Goal: Communication & Community: Answer question/provide support

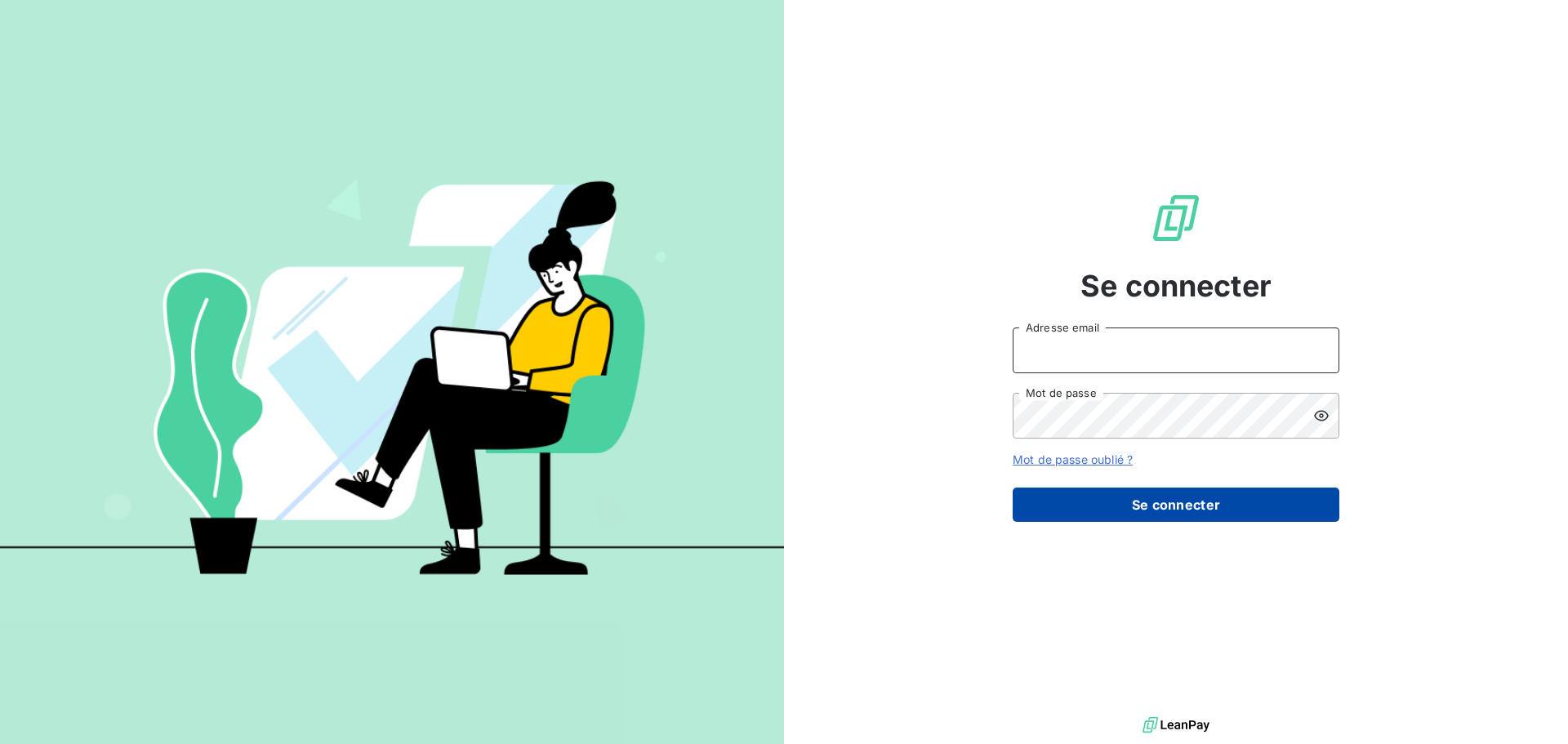
type input "[EMAIL_ADDRESS][DOMAIN_NAME]"
drag, startPoint x: 1229, startPoint y: 506, endPoint x: 1228, endPoint y: 456, distance: 50.0
click at [1229, 506] on button "Se connecter" at bounding box center [1175, 505] width 326 height 34
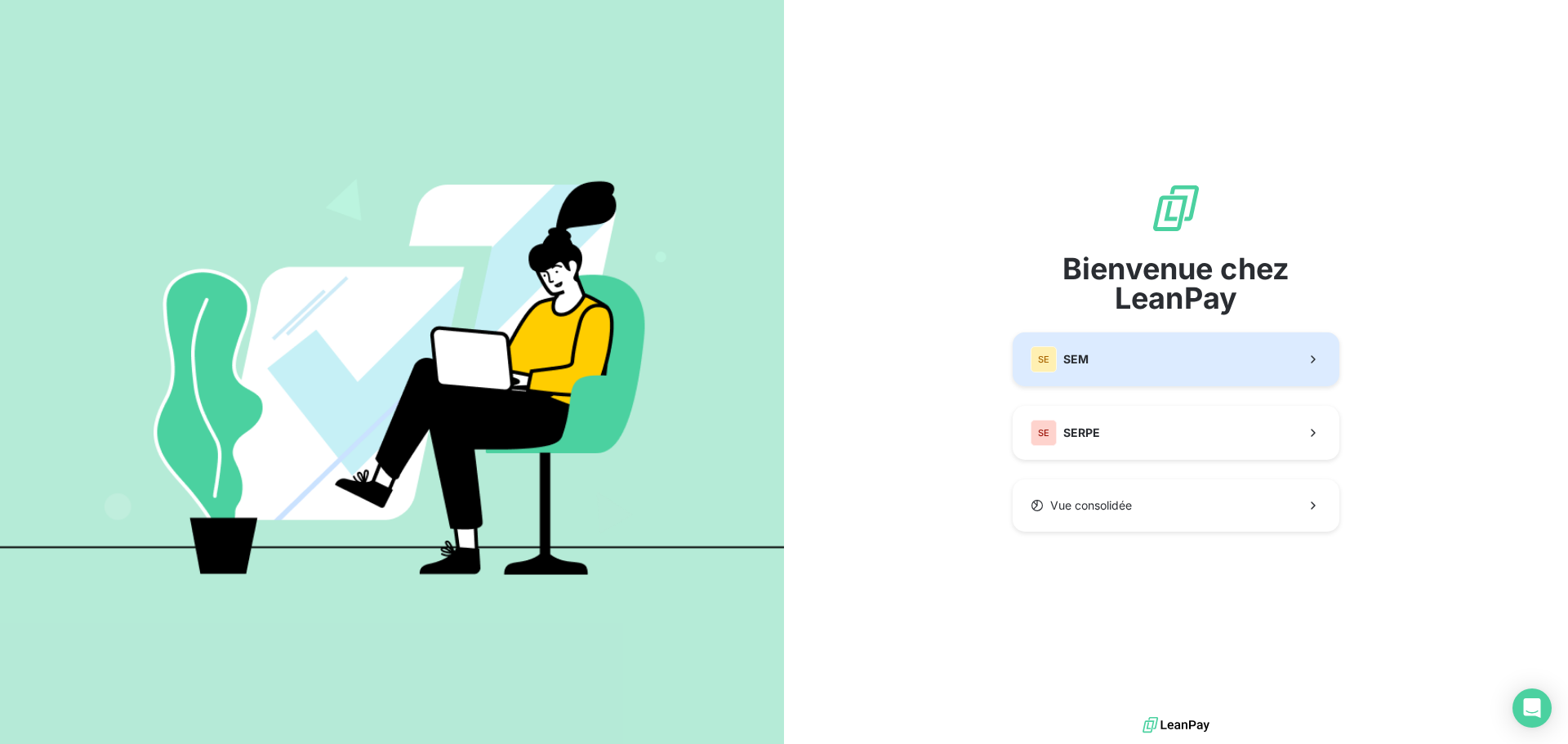
click at [1173, 376] on button "SE SEM" at bounding box center [1175, 359] width 326 height 54
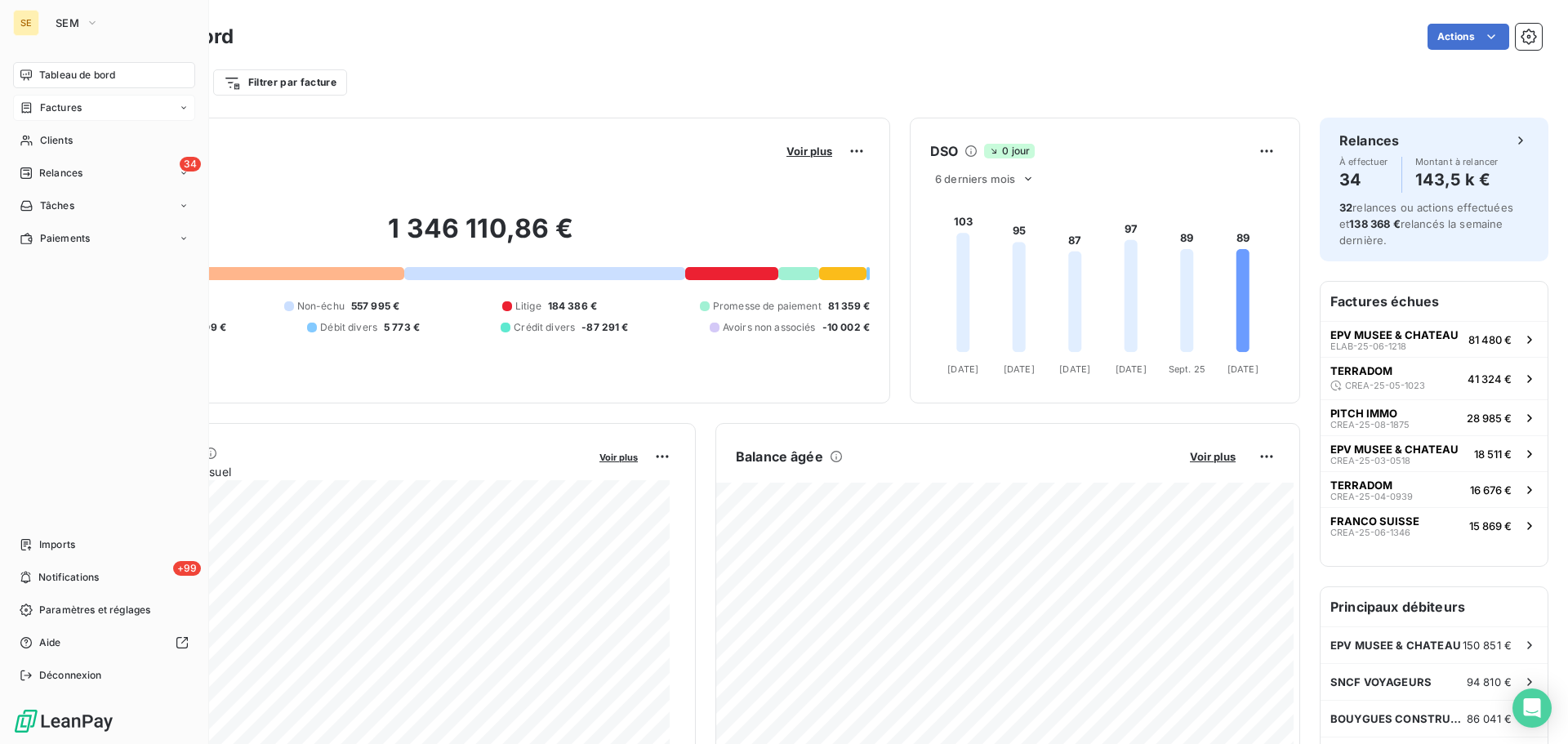
click at [66, 100] on div "Factures" at bounding box center [104, 108] width 182 height 26
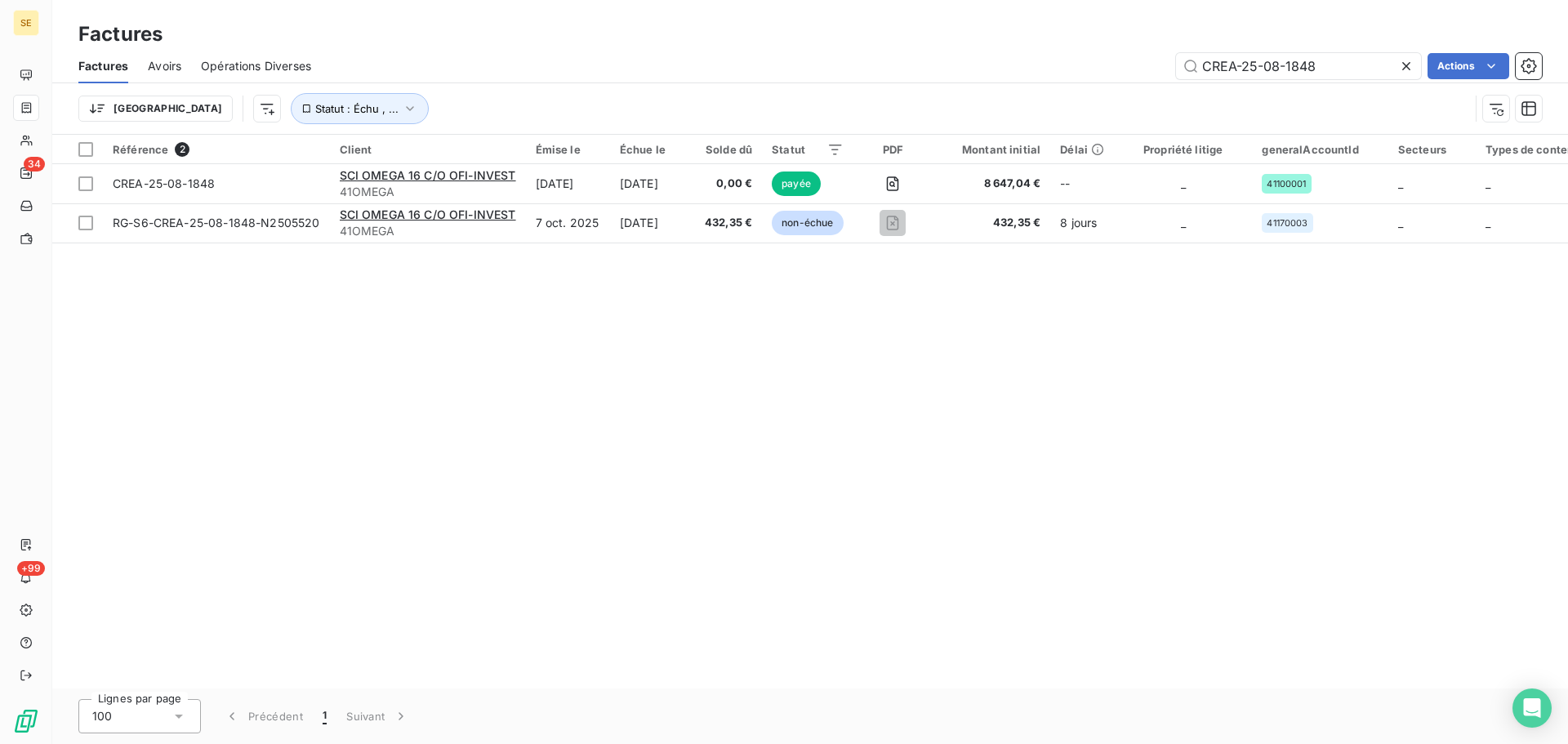
drag, startPoint x: 1348, startPoint y: 63, endPoint x: 1150, endPoint y: 70, distance: 198.1
click at [1150, 70] on div "CREA-25-08-1848 Actions" at bounding box center [936, 66] width 1211 height 26
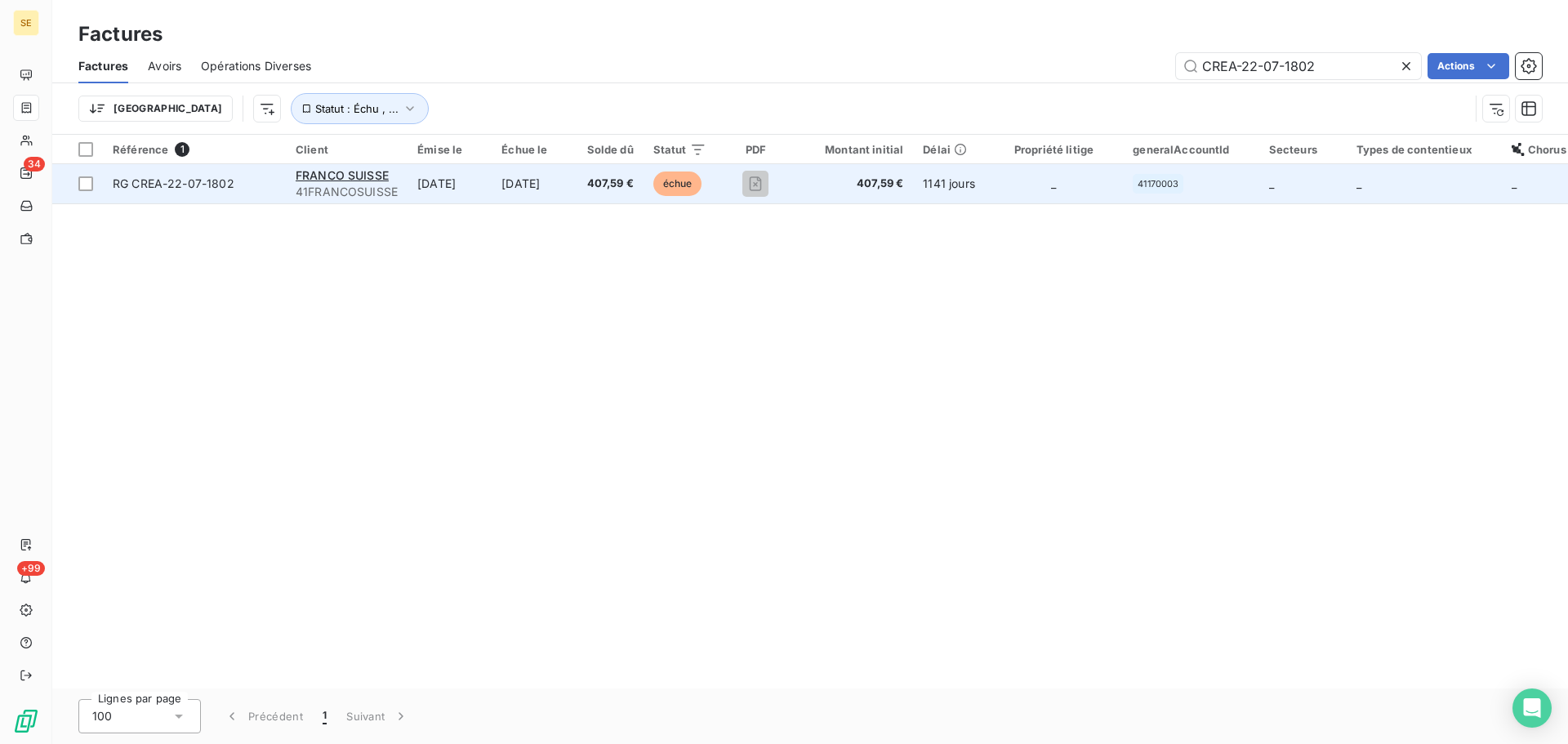
type input "CREA-22-07-1802"
click at [348, 188] on span "41FRANCOSUISSE" at bounding box center [346, 192] width 102 height 16
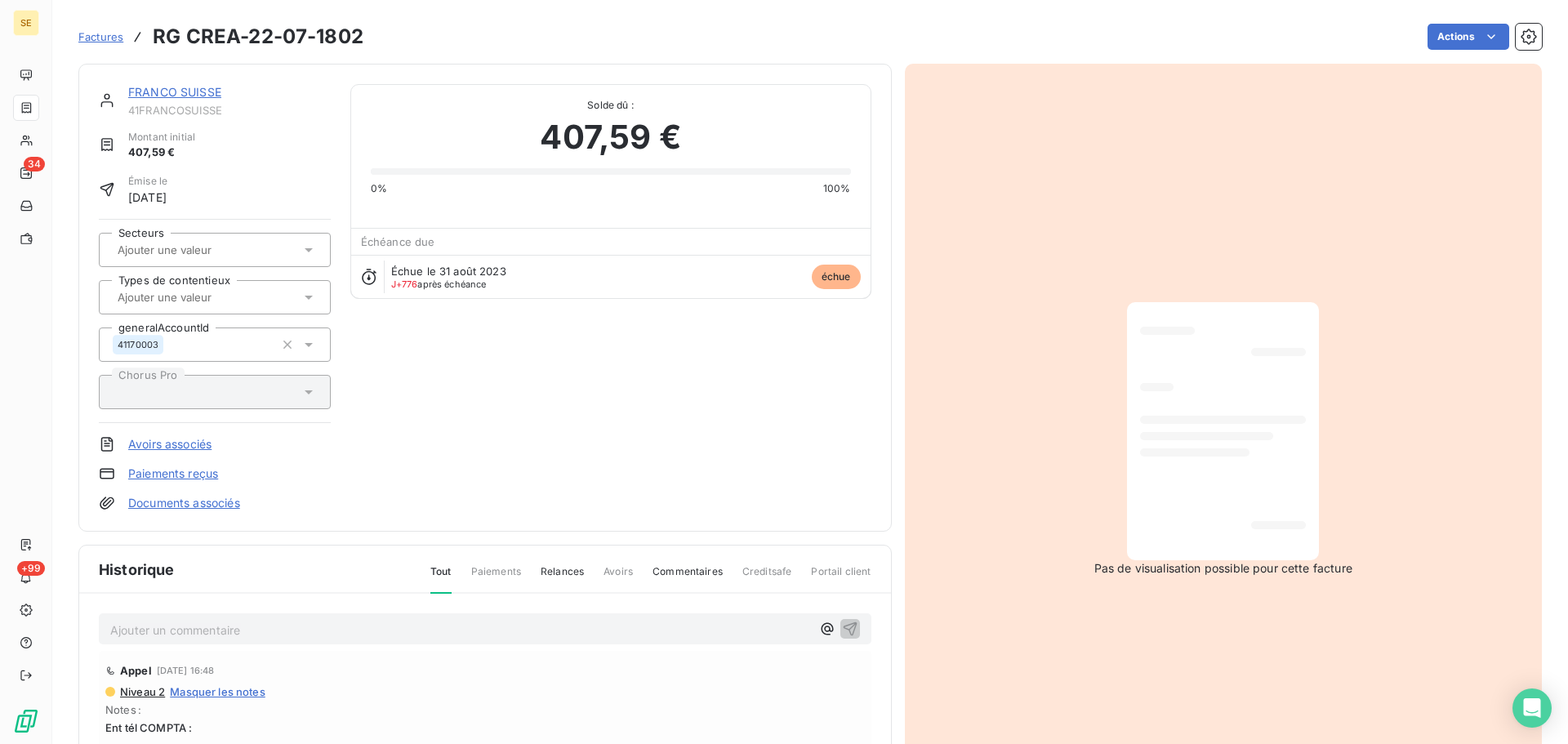
click at [183, 92] on link "FRANCO SUISSE" at bounding box center [175, 92] width 93 height 14
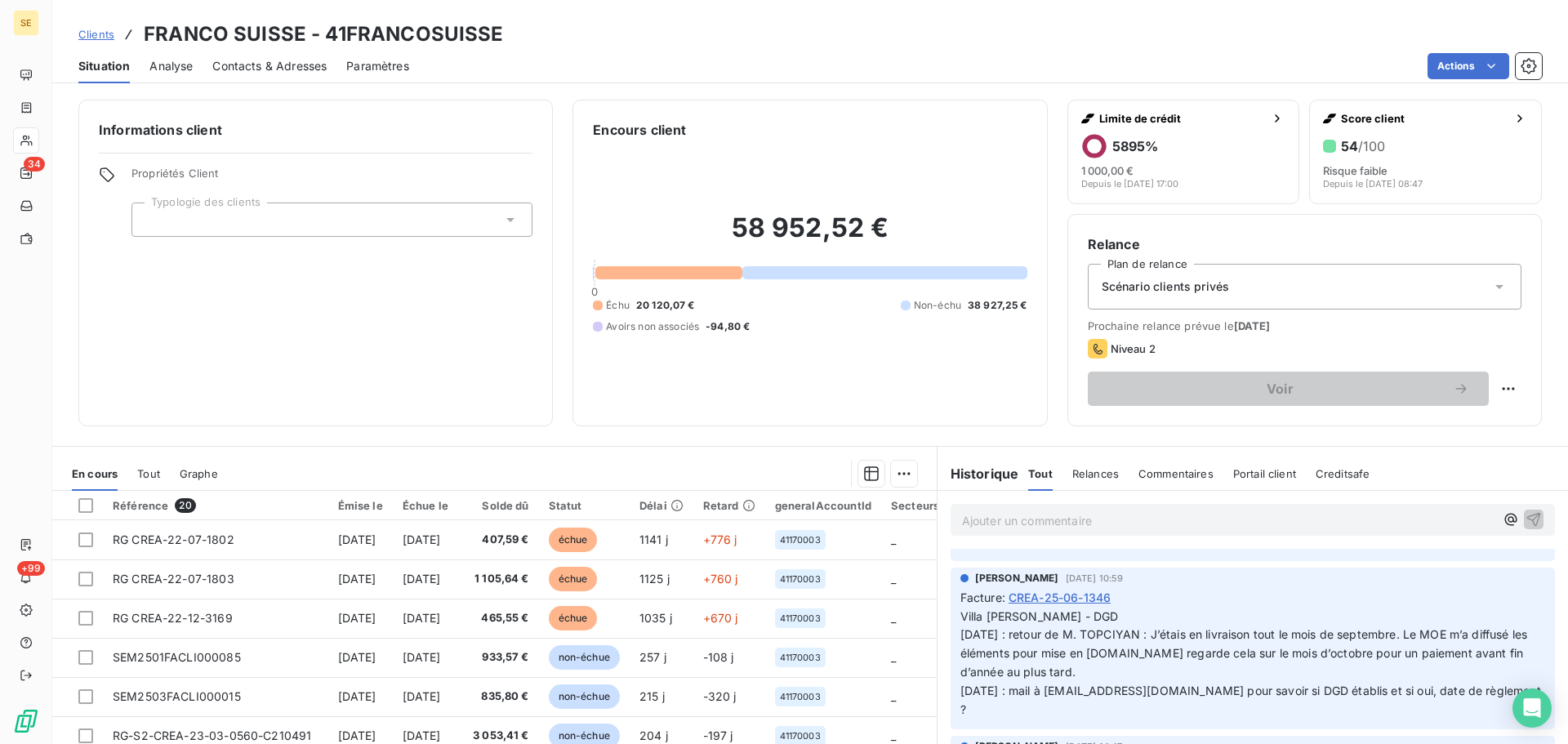
scroll to position [164, 0]
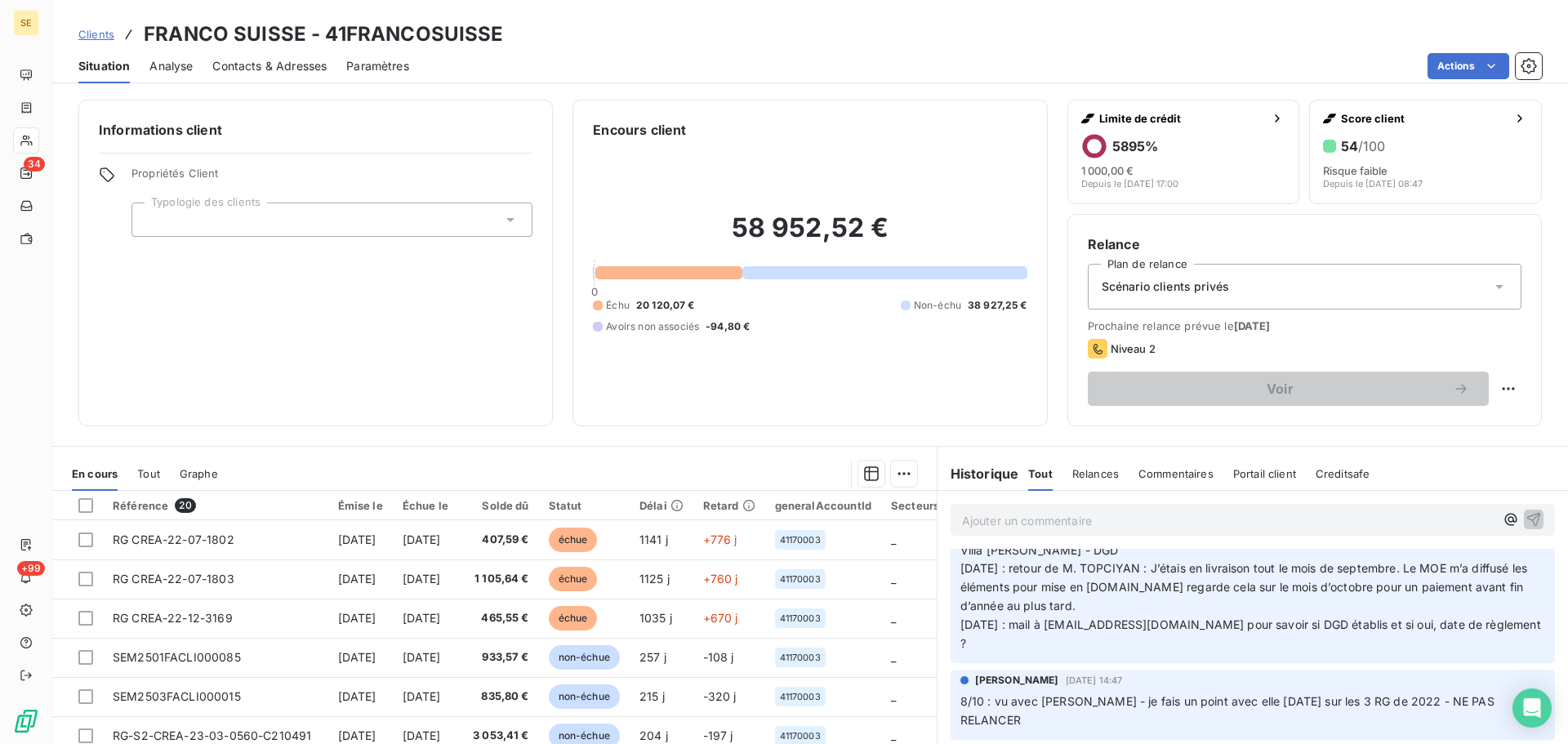
click at [1008, 523] on p "Ajouter un commentaire ﻿" at bounding box center [1228, 521] width 532 height 20
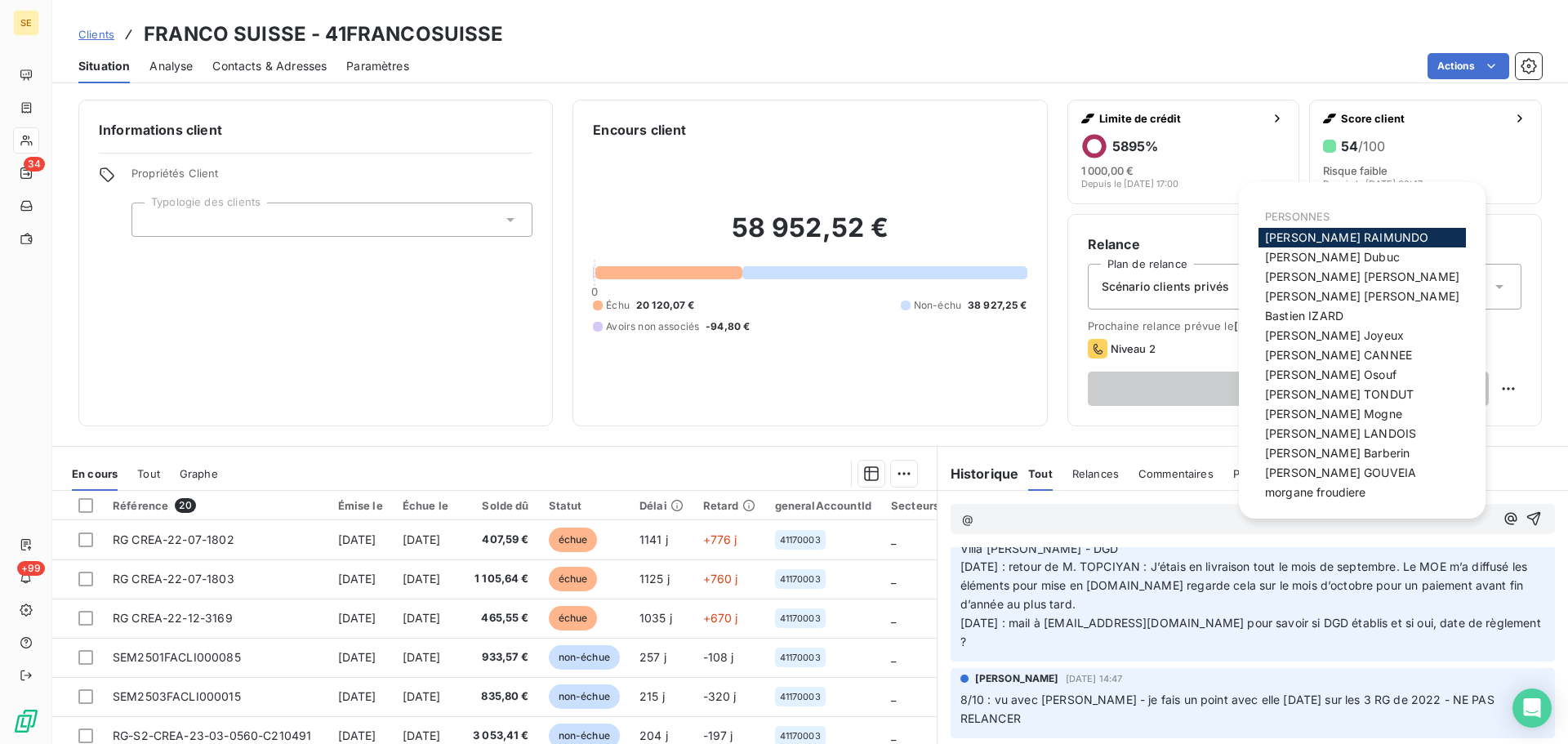
scroll to position [162, 0]
click at [1350, 480] on div "[PERSON_NAME]" at bounding box center [1362, 473] width 208 height 20
click at [1303, 475] on span "[PERSON_NAME]" at bounding box center [1340, 472] width 151 height 14
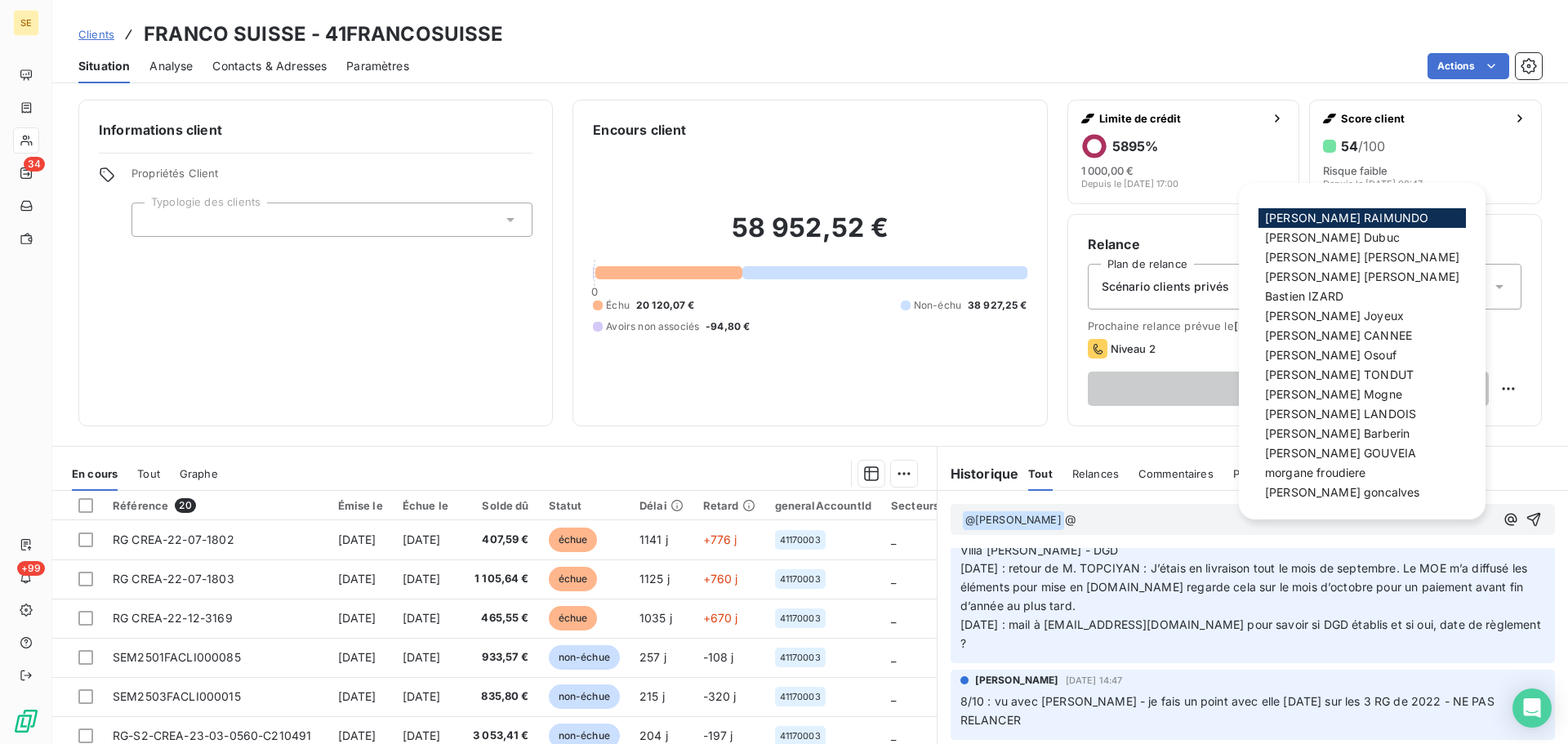
scroll to position [26, 0]
click at [1350, 209] on span "[PERSON_NAME]" at bounding box center [1346, 212] width 164 height 14
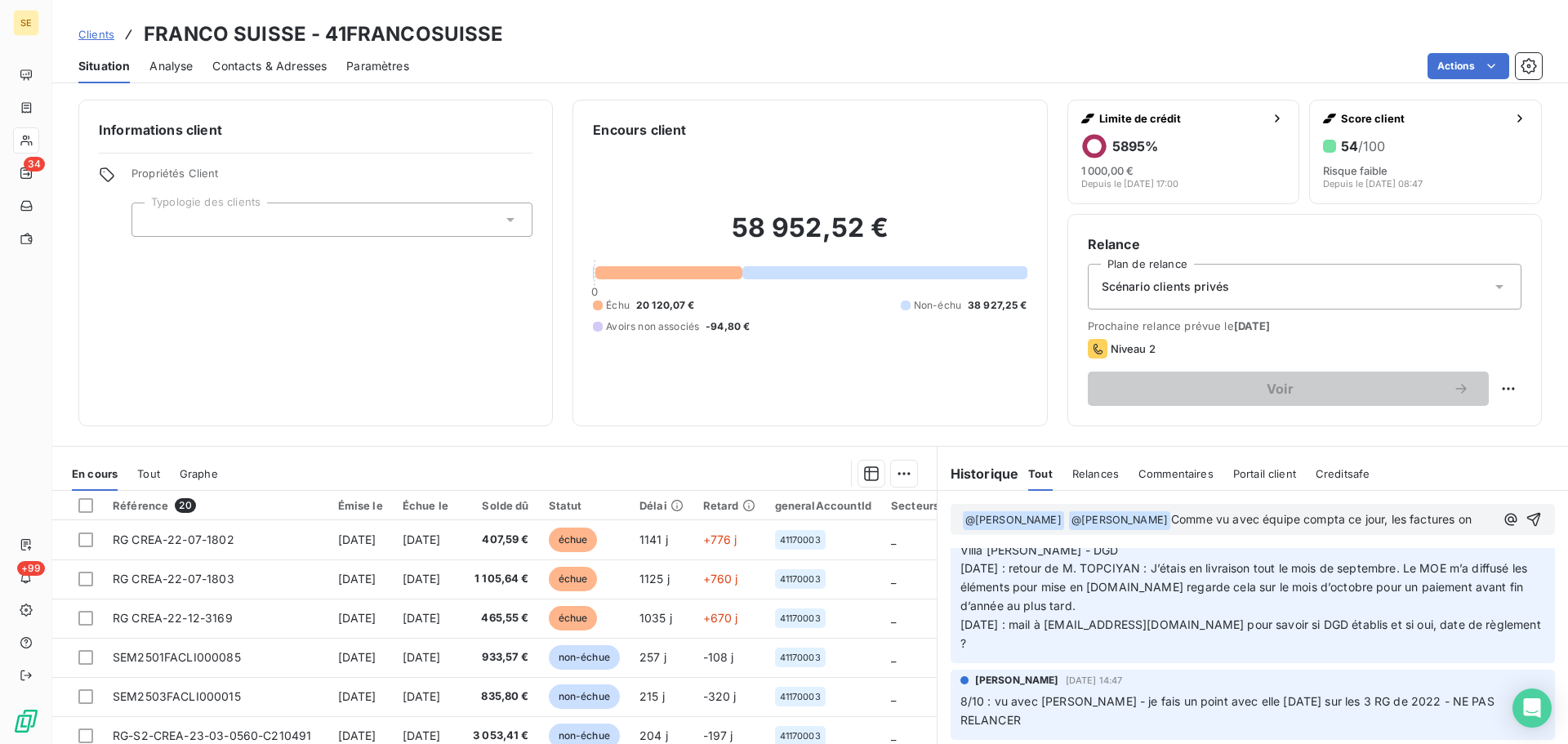
scroll to position [182, 0]
click at [1305, 542] on p "﻿ @ [PERSON_NAME] ﻿ @ [PERSON_NAME] ﻿ Comme vu avec équipe compta ce jour, les …" at bounding box center [1231, 530] width 539 height 38
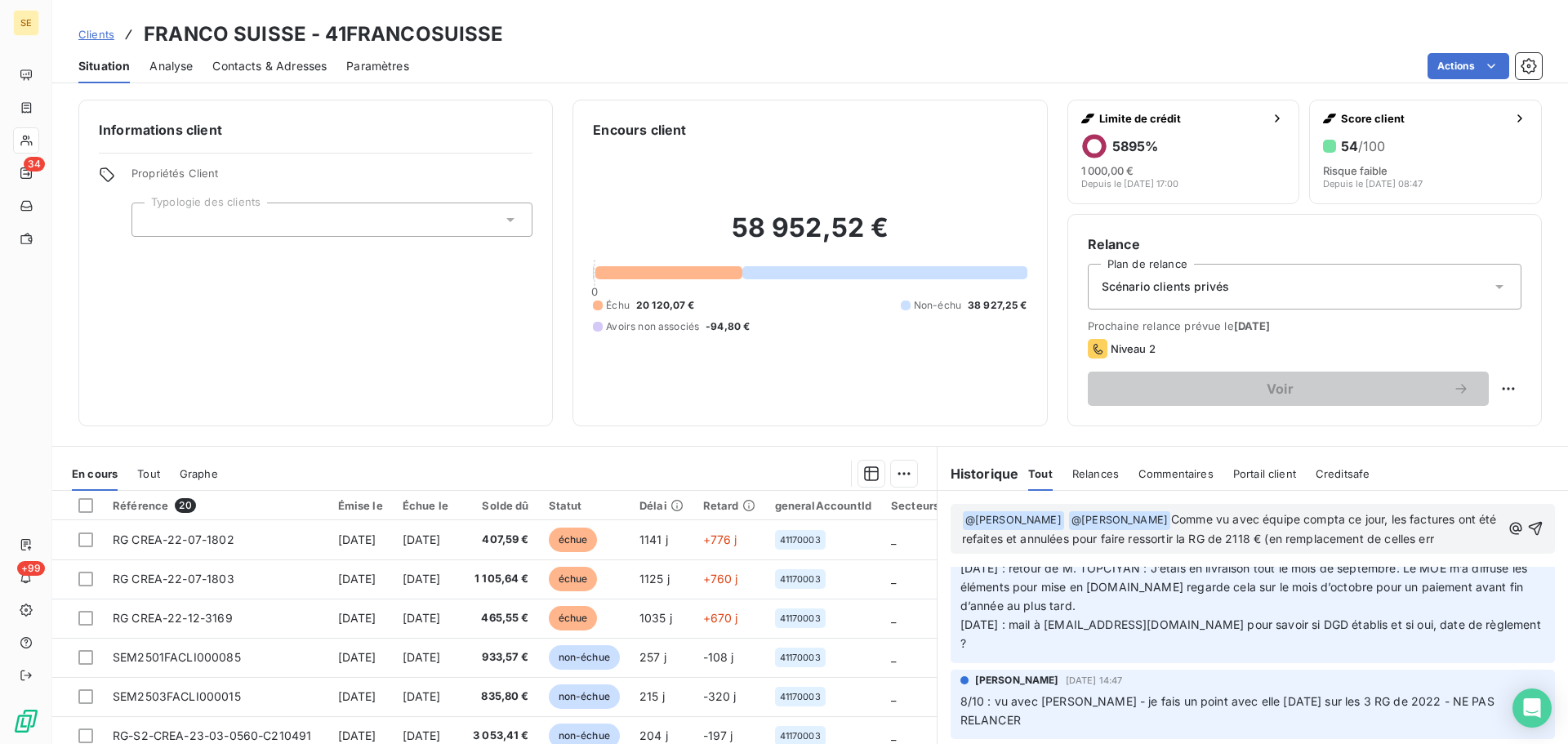
scroll to position [201, 0]
click at [1184, 518] on span "Comme vu avec équipe compta ce jour, les factures ont été refaites et annulées …" at bounding box center [1231, 539] width 538 height 52
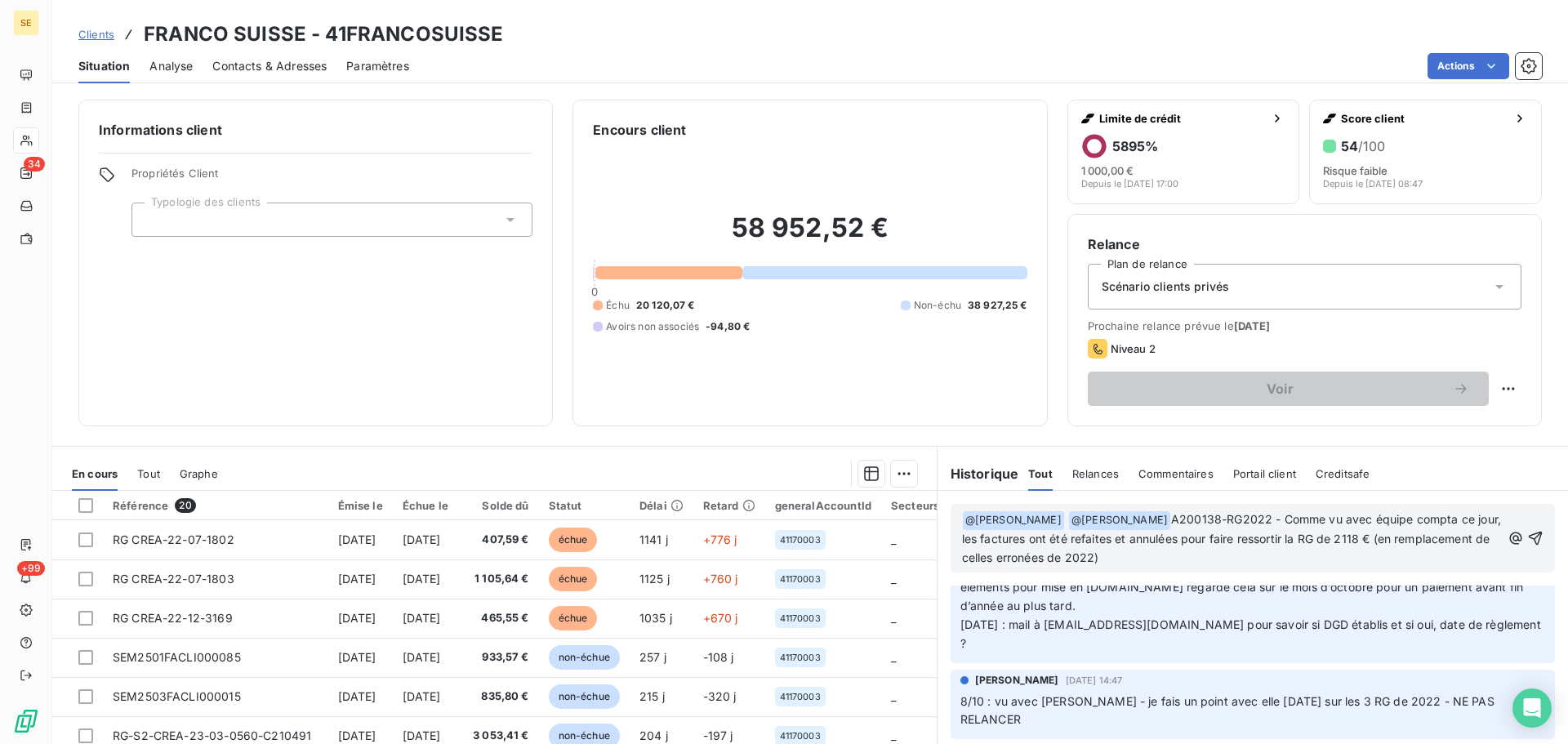
click at [1229, 557] on p "﻿ @ [PERSON_NAME] ﻿ @ [PERSON_NAME] ﻿ A200138-RG2022 - Comme vu avec équipe com…" at bounding box center [1231, 539] width 539 height 57
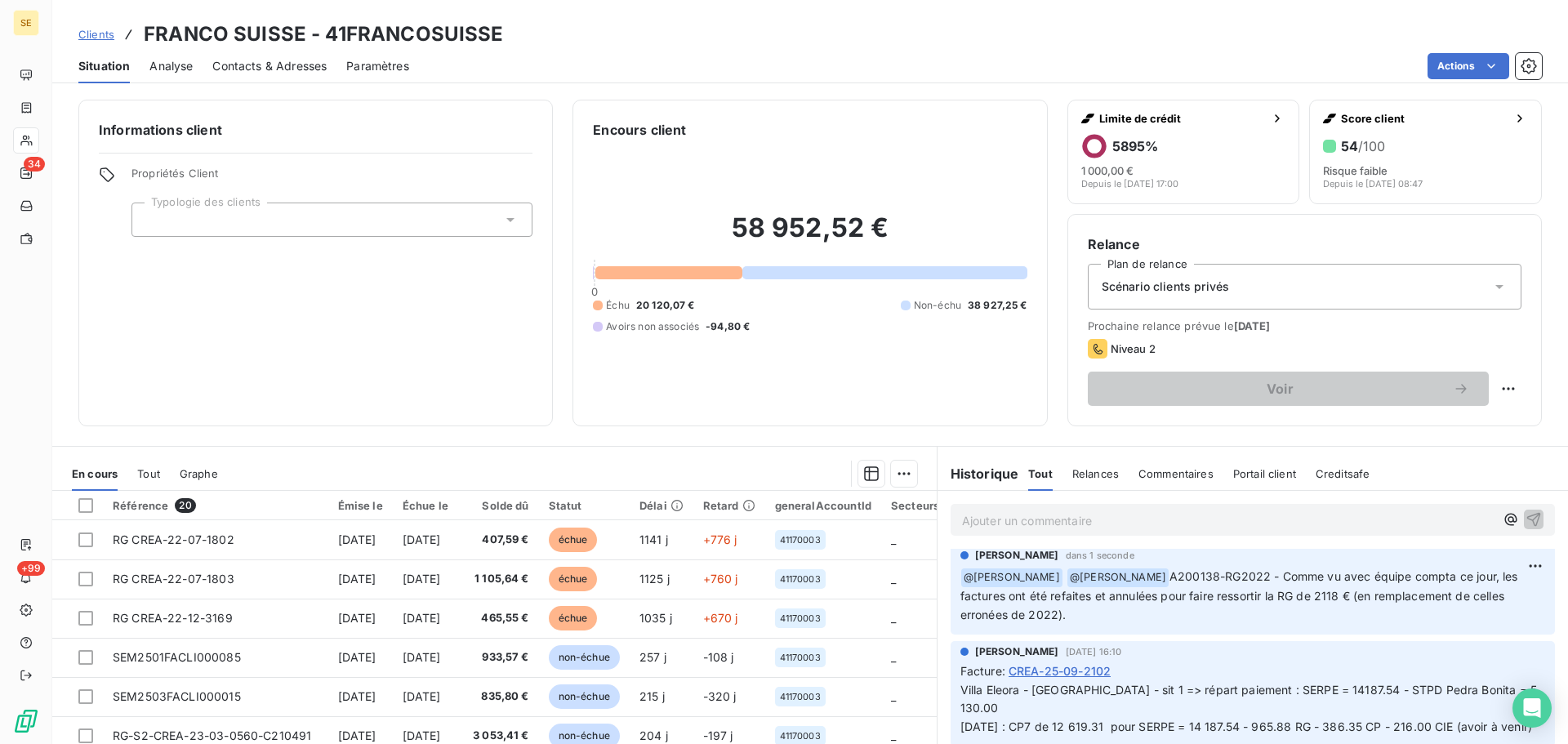
scroll to position [0, 0]
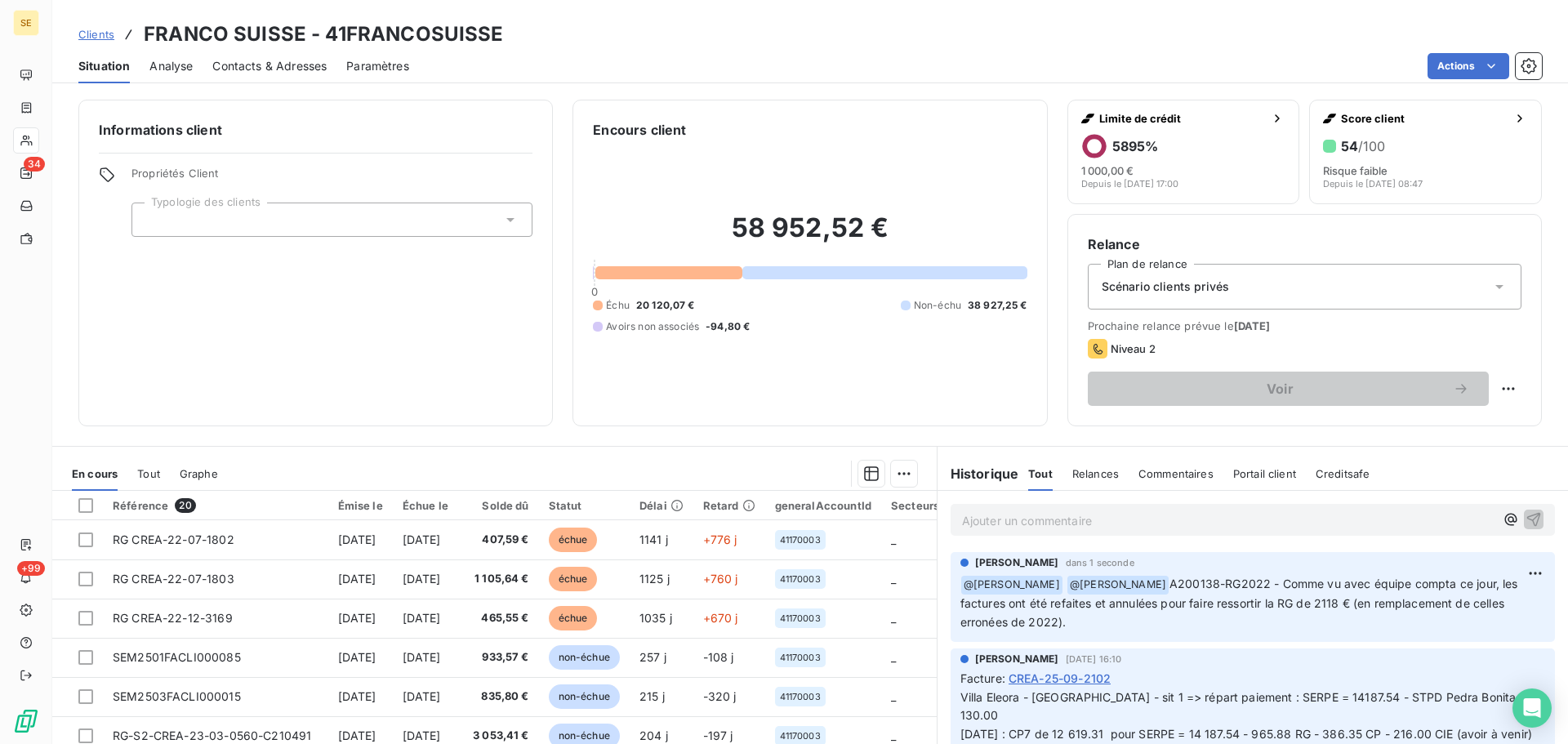
click at [1042, 518] on p "Ajouter un commentaire ﻿" at bounding box center [1228, 521] width 532 height 20
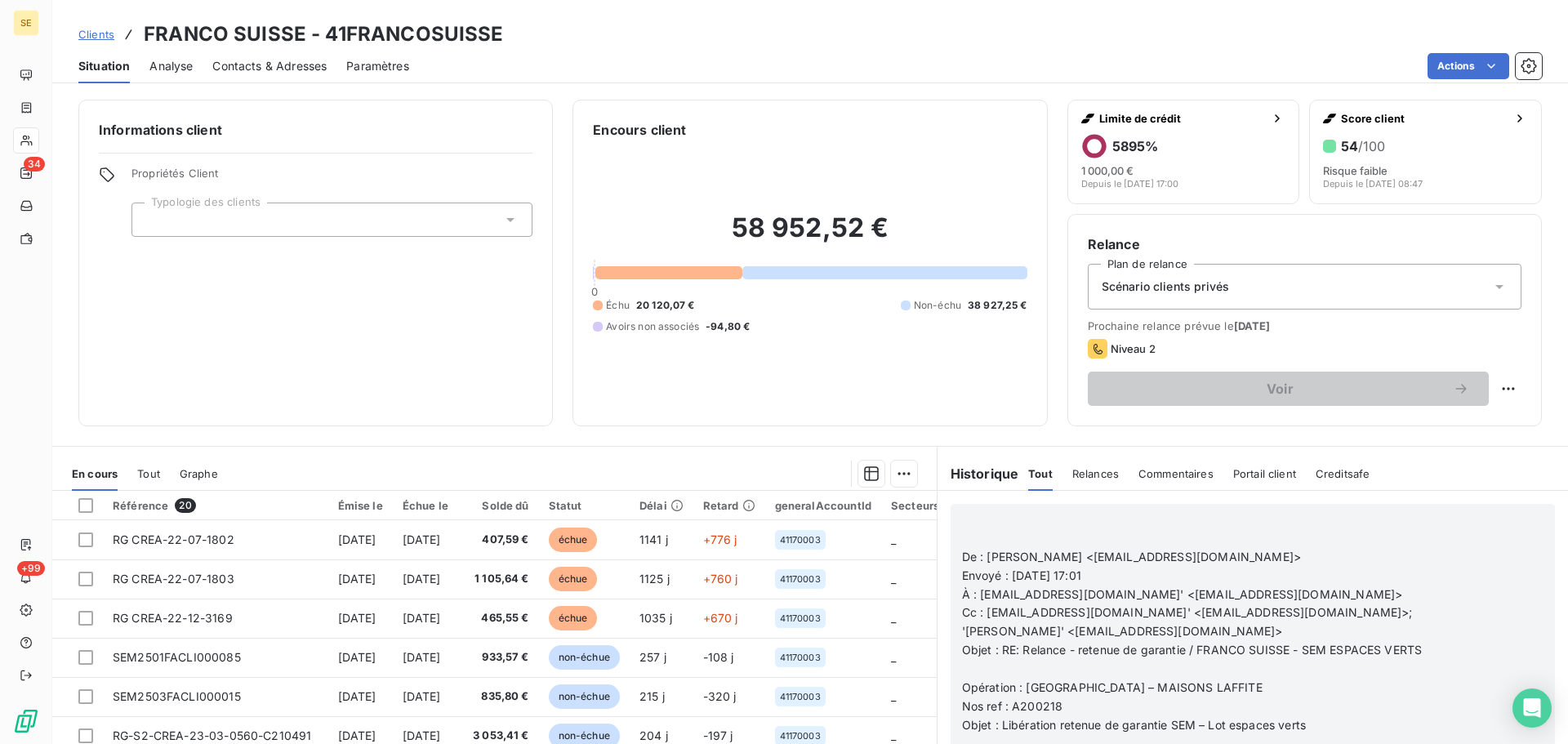
scroll to position [1143, 0]
click at [1234, 621] on p "Cc : [EMAIL_ADDRESS][DOMAIN_NAME]' <[EMAIL_ADDRESS][DOMAIN_NAME]>; '[PERSON_NAM…" at bounding box center [1231, 623] width 539 height 38
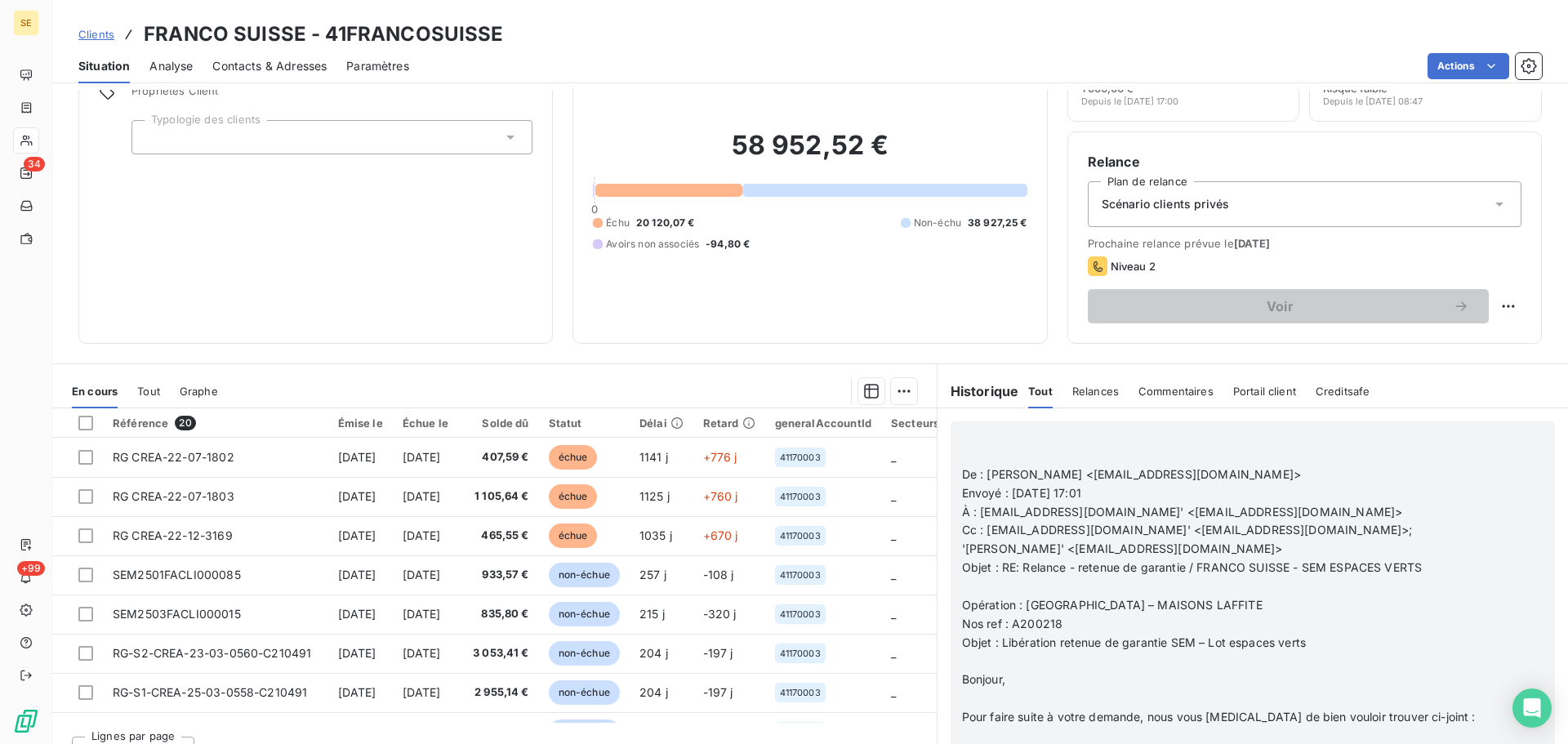
scroll to position [81, 0]
click at [1013, 439] on p "﻿" at bounding box center [1231, 439] width 539 height 19
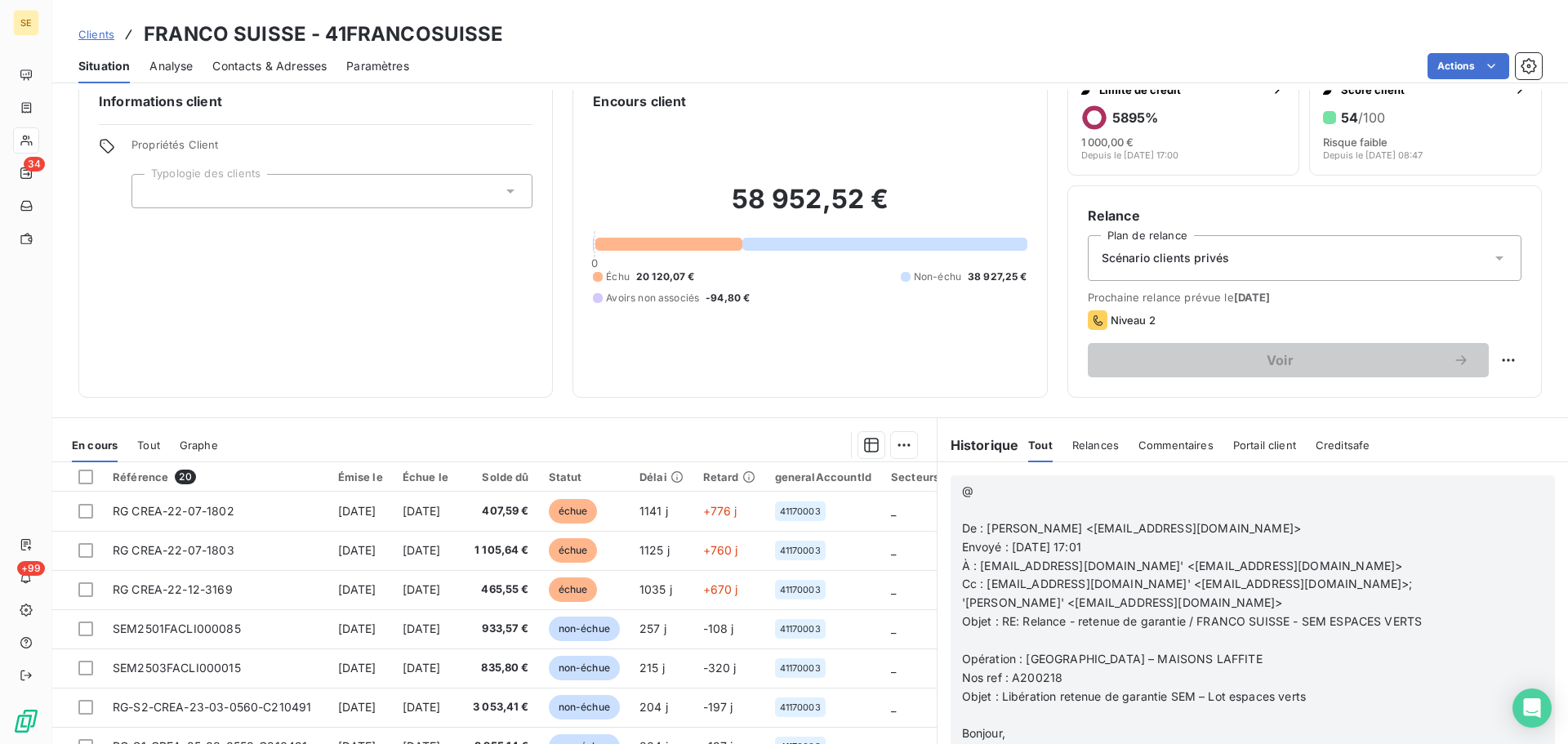
scroll to position [0, 0]
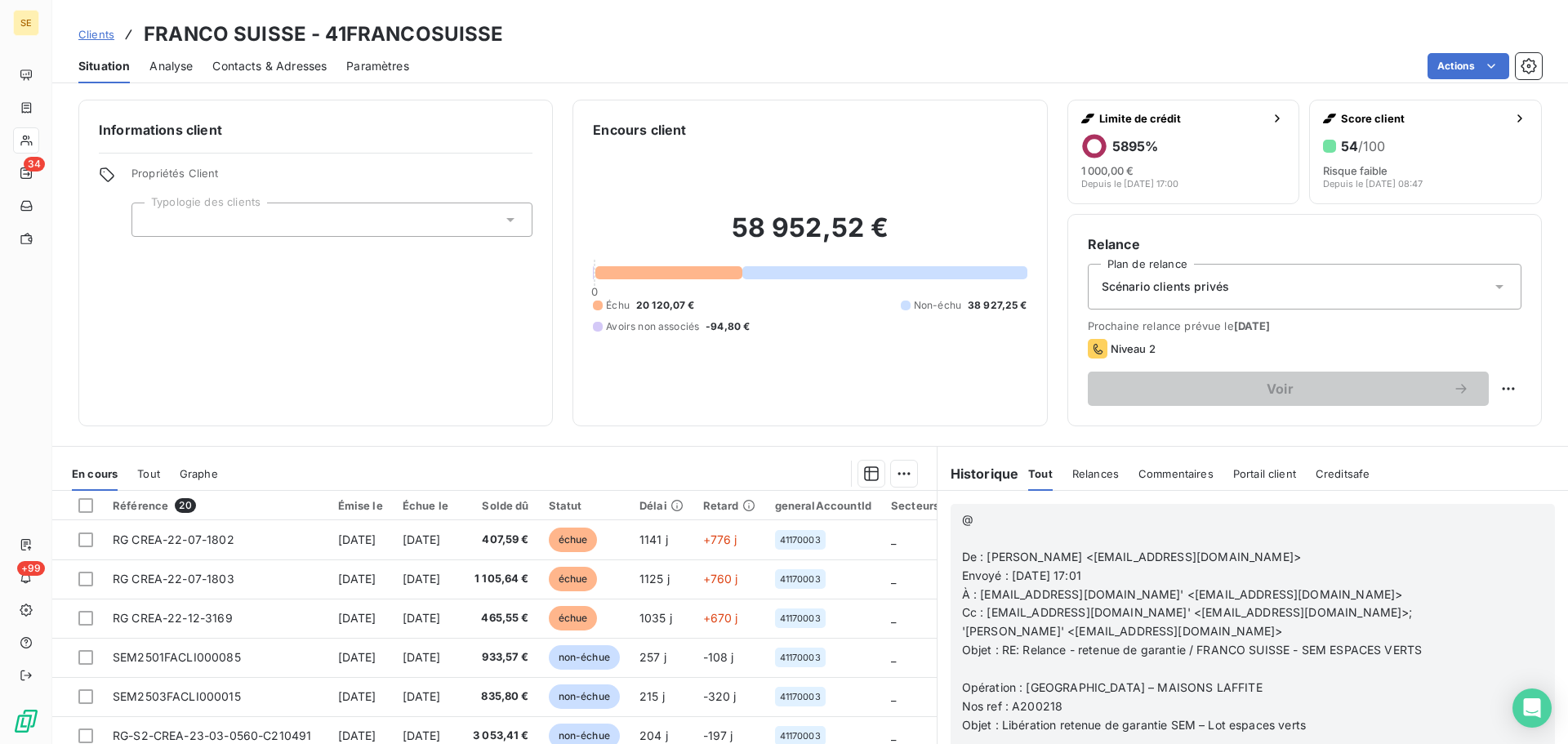
click at [1010, 537] on p "﻿" at bounding box center [1231, 539] width 539 height 19
click at [979, 518] on p "@" at bounding box center [1231, 520] width 539 height 19
drag, startPoint x: 978, startPoint y: 517, endPoint x: 941, endPoint y: 520, distance: 37.1
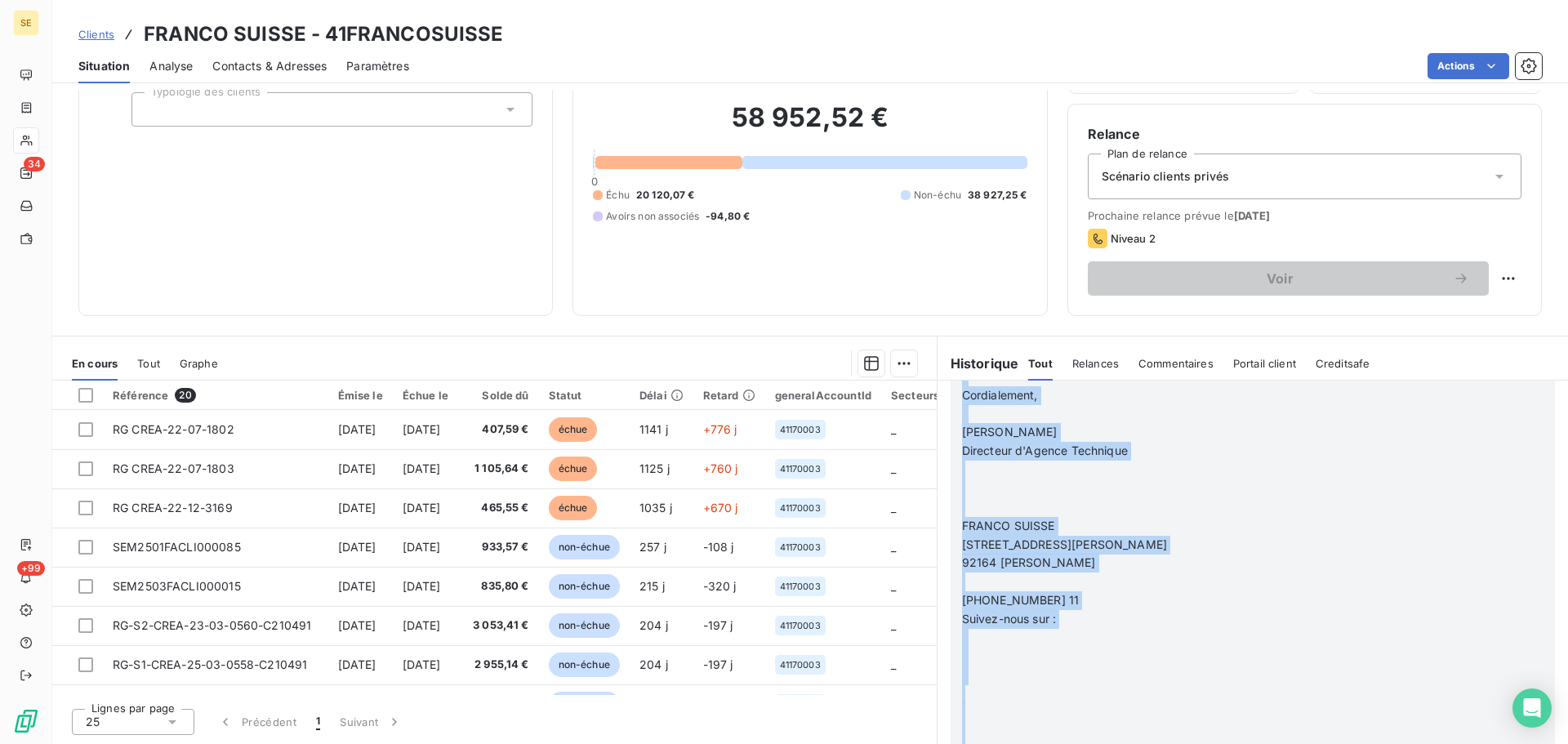
scroll to position [8128, 0]
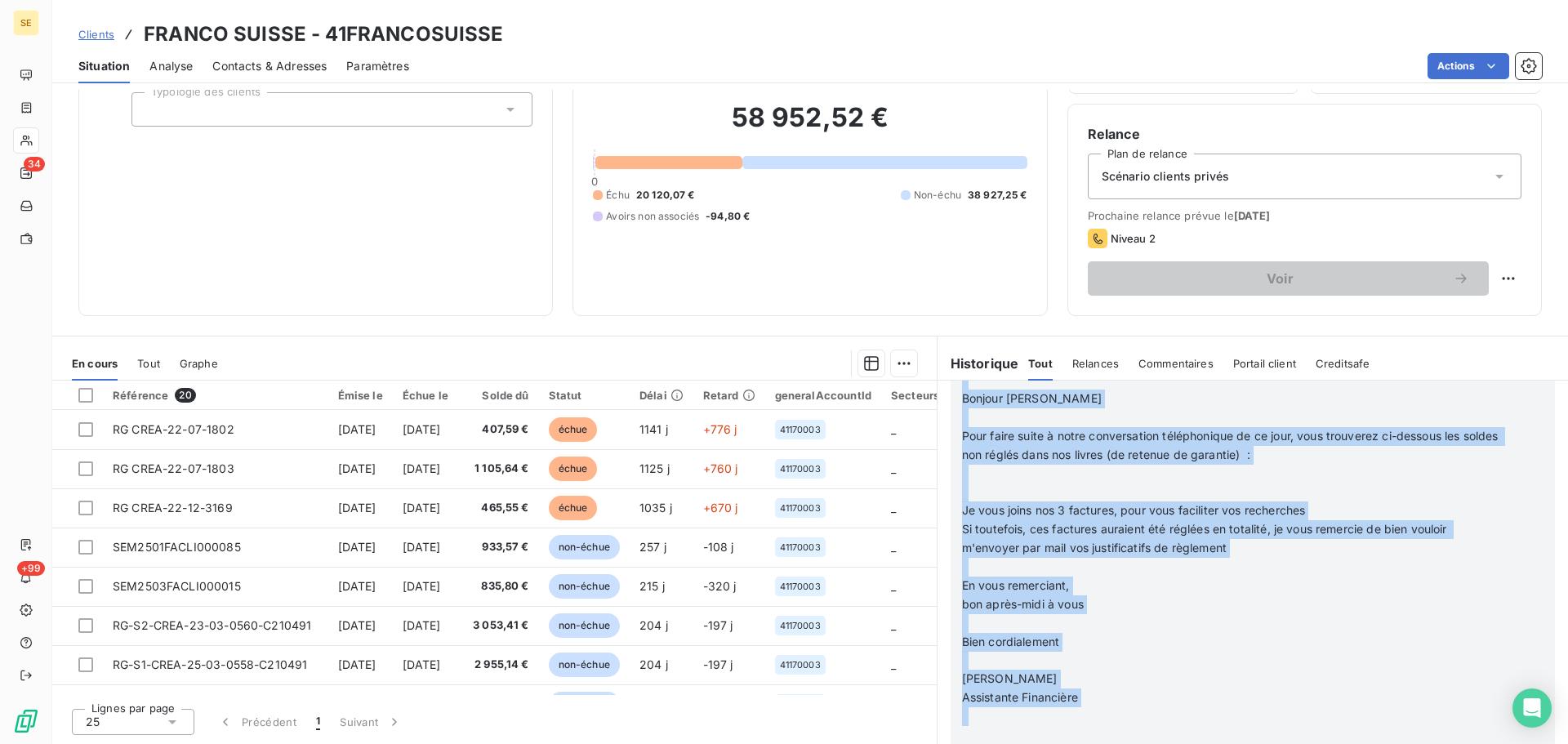
drag, startPoint x: 955, startPoint y: 557, endPoint x: 1233, endPoint y: 725, distance: 324.8
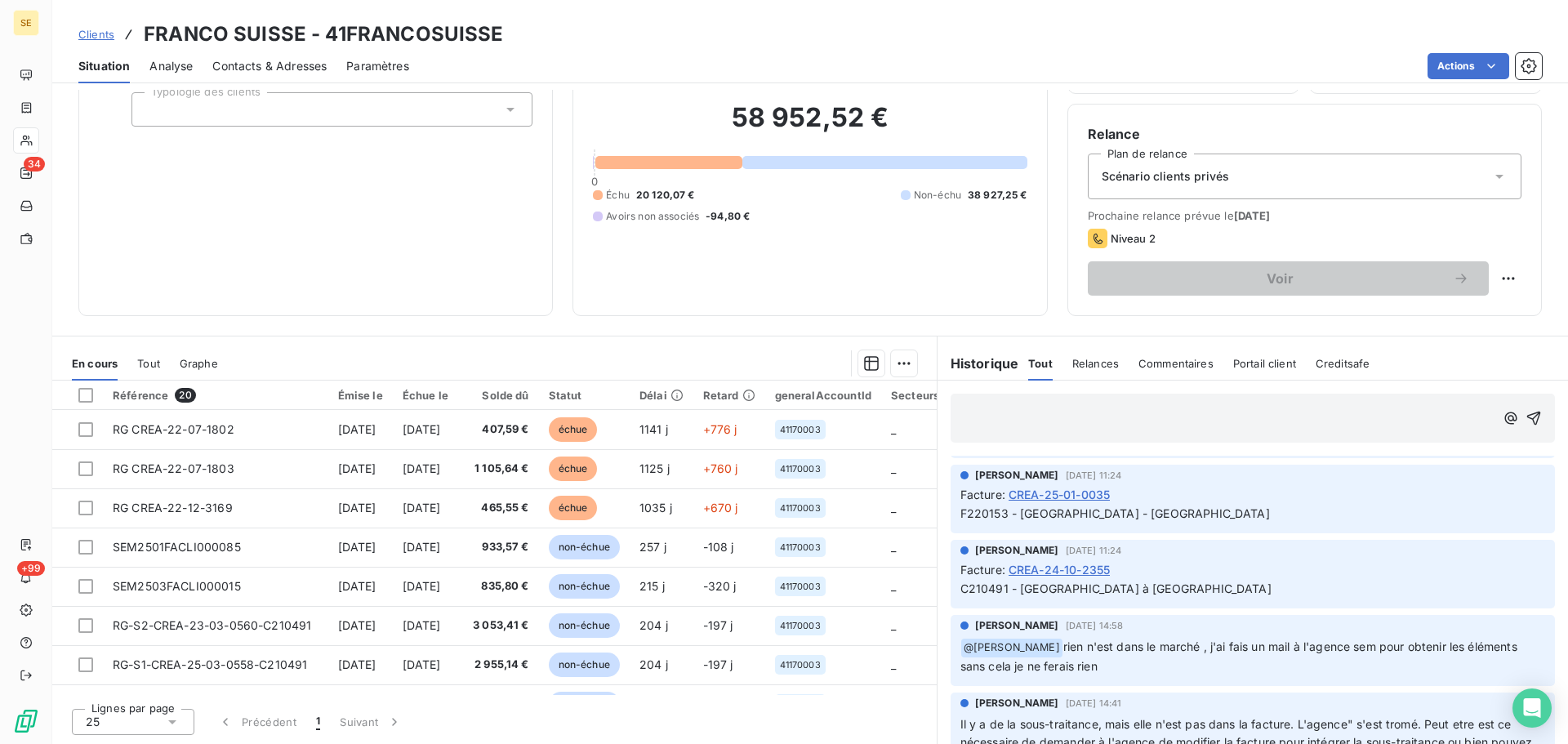
scroll to position [5599, 0]
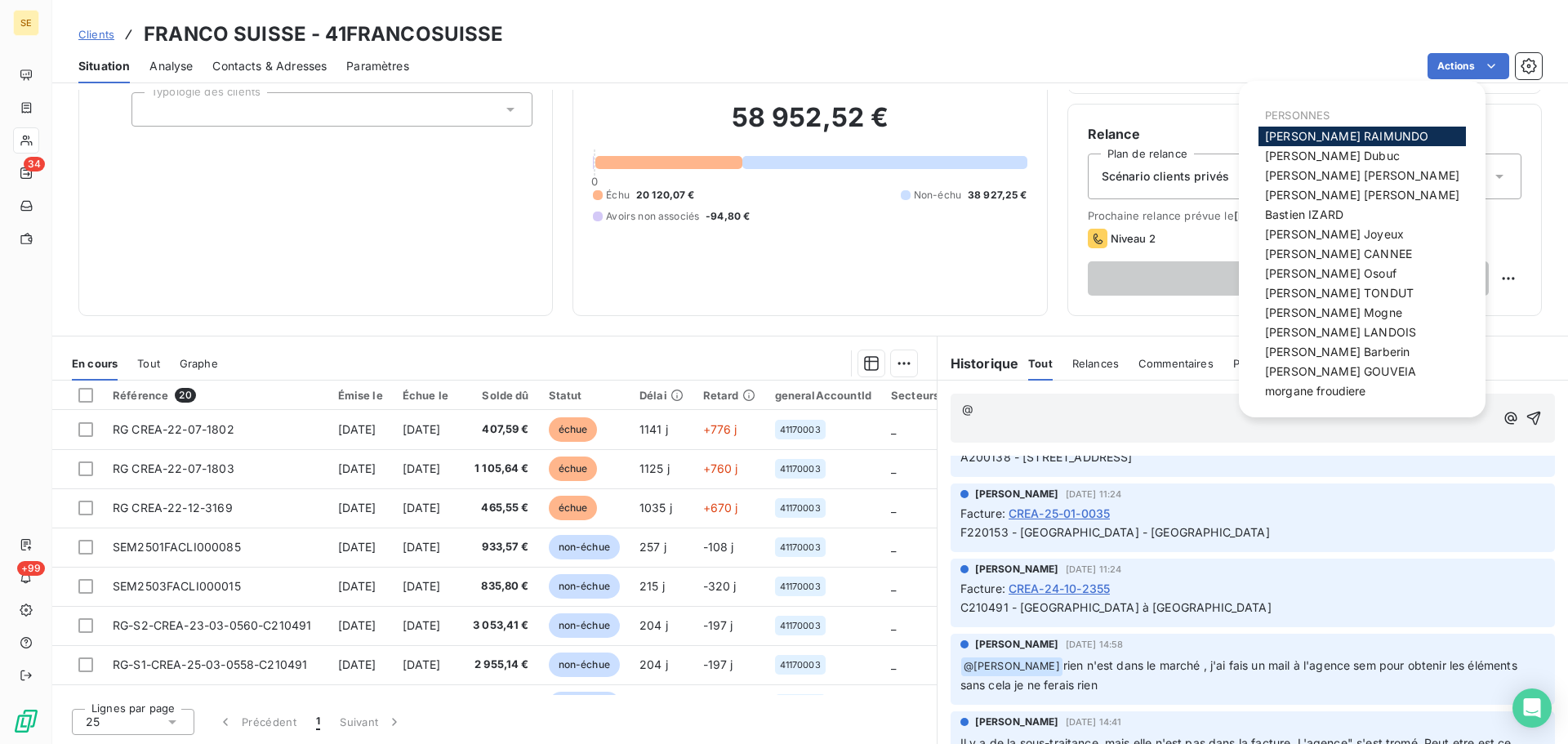
click at [1306, 129] on span "[PERSON_NAME]" at bounding box center [1346, 136] width 164 height 14
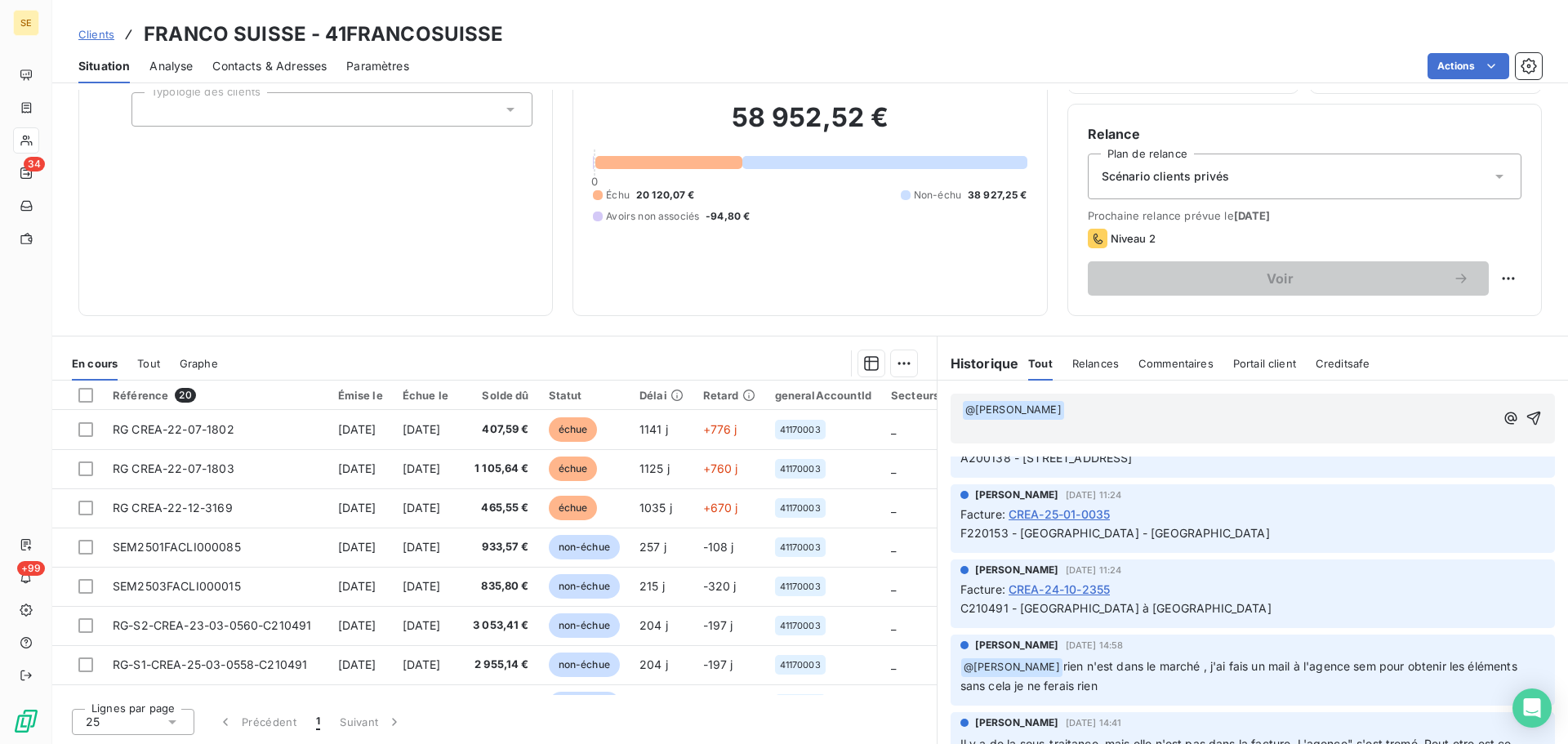
scroll to position [5600, 0]
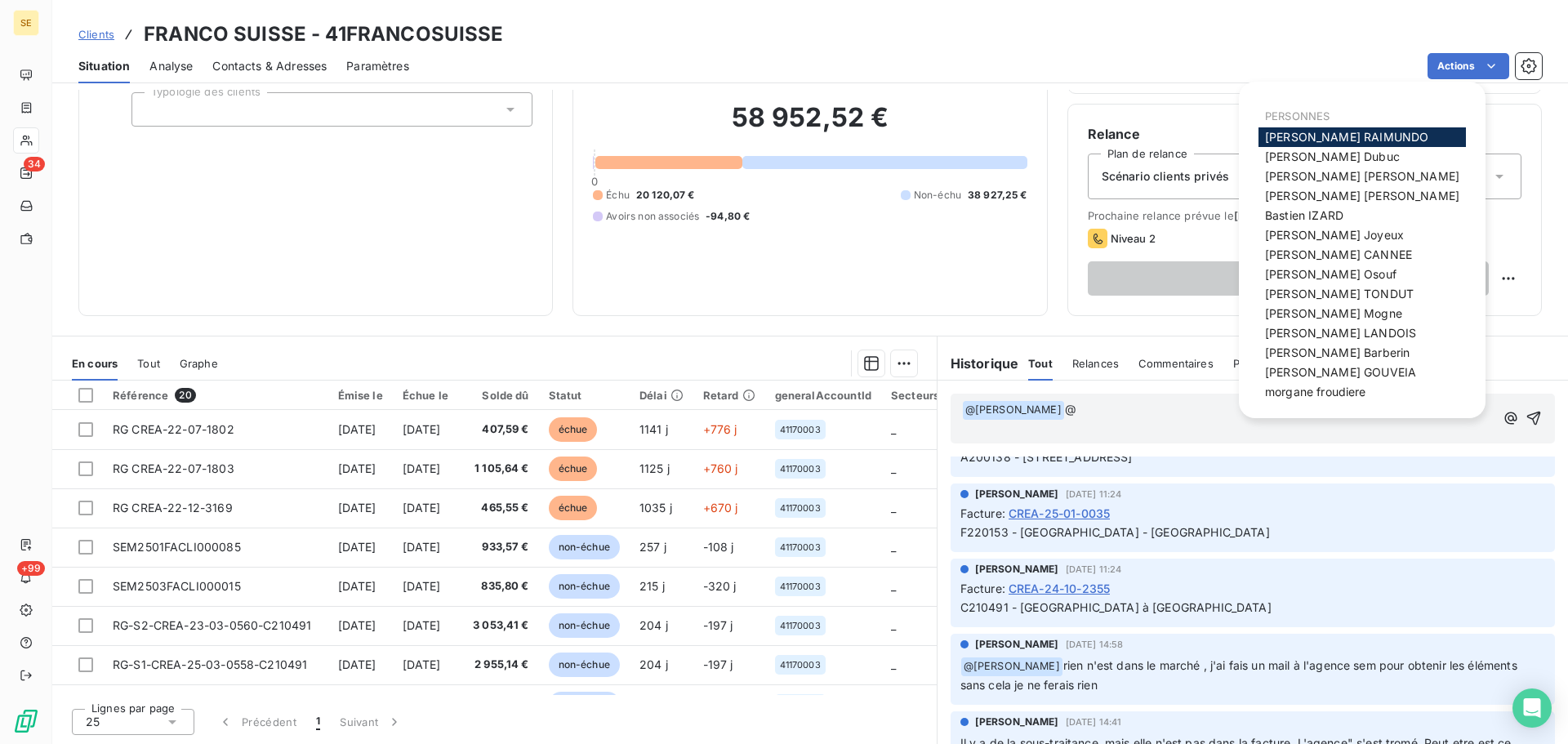
click at [1332, 364] on div "[PERSON_NAME]" at bounding box center [1362, 372] width 208 height 20
click at [1326, 372] on span "[PERSON_NAME]" at bounding box center [1340, 372] width 151 height 14
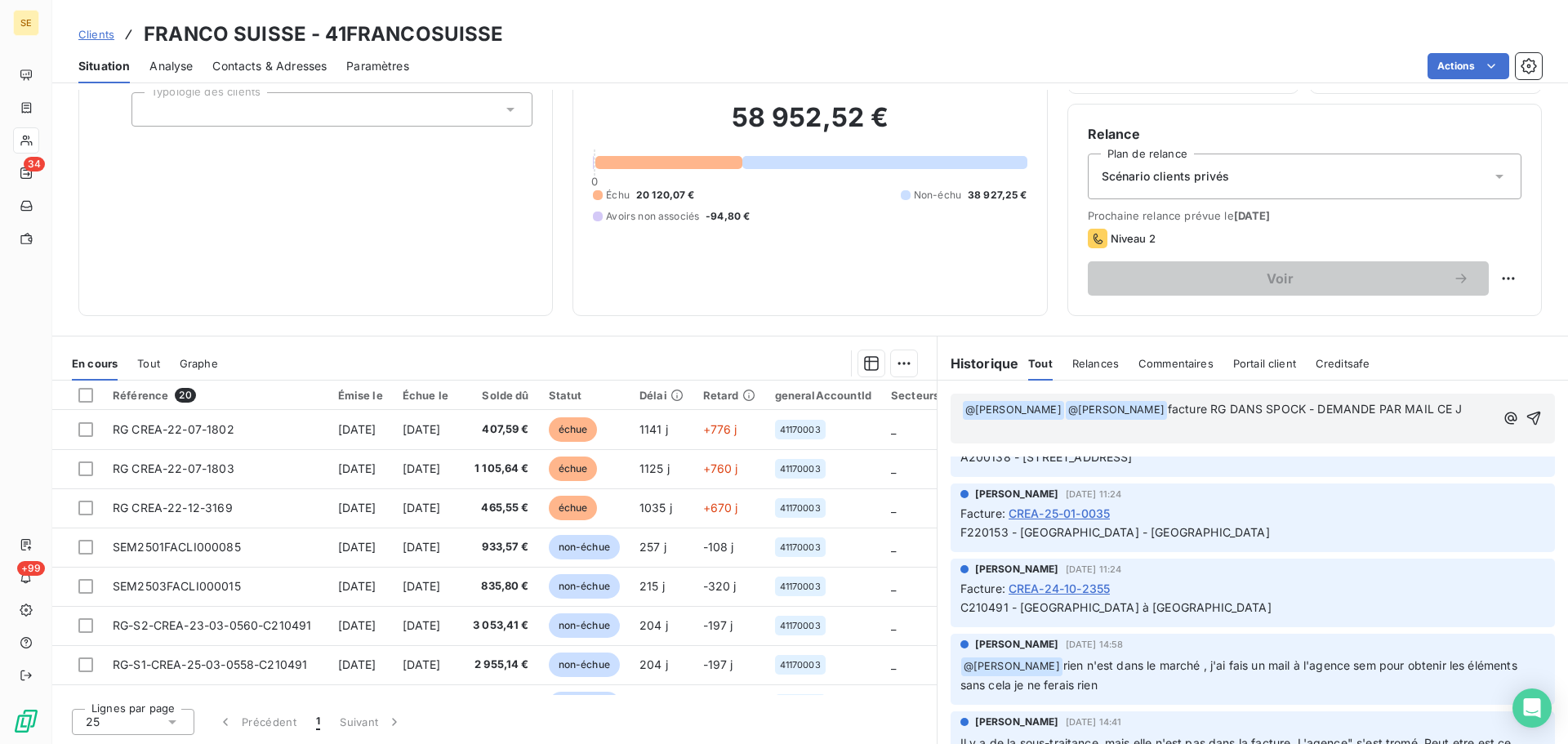
scroll to position [5618, 0]
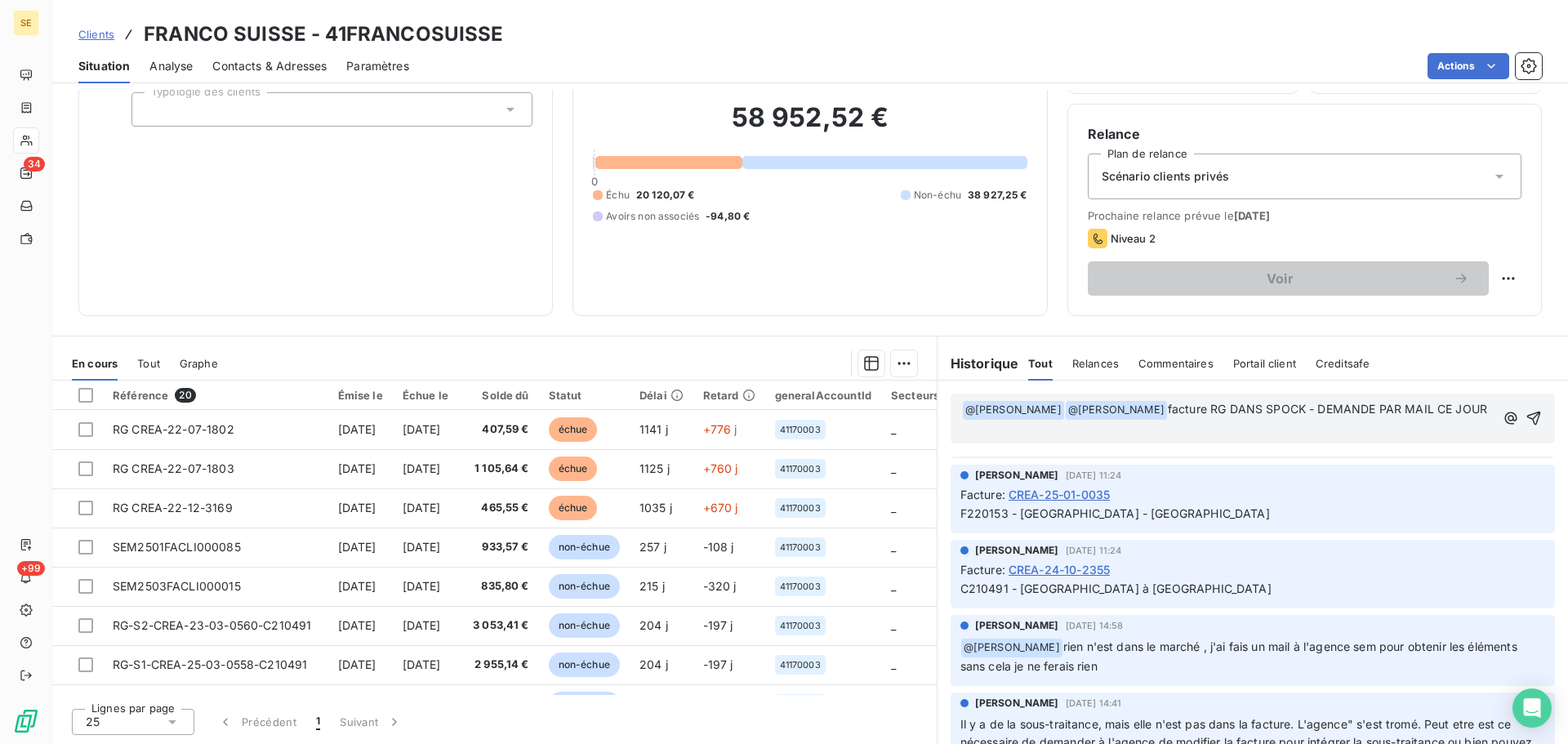
click at [999, 420] on p "﻿ @ [PERSON_NAME] ﻿ ﻿ @ [PERSON_NAME] ﻿ facture RG DANS SPOCK - DEMANDE PAR MAI…" at bounding box center [1228, 410] width 532 height 20
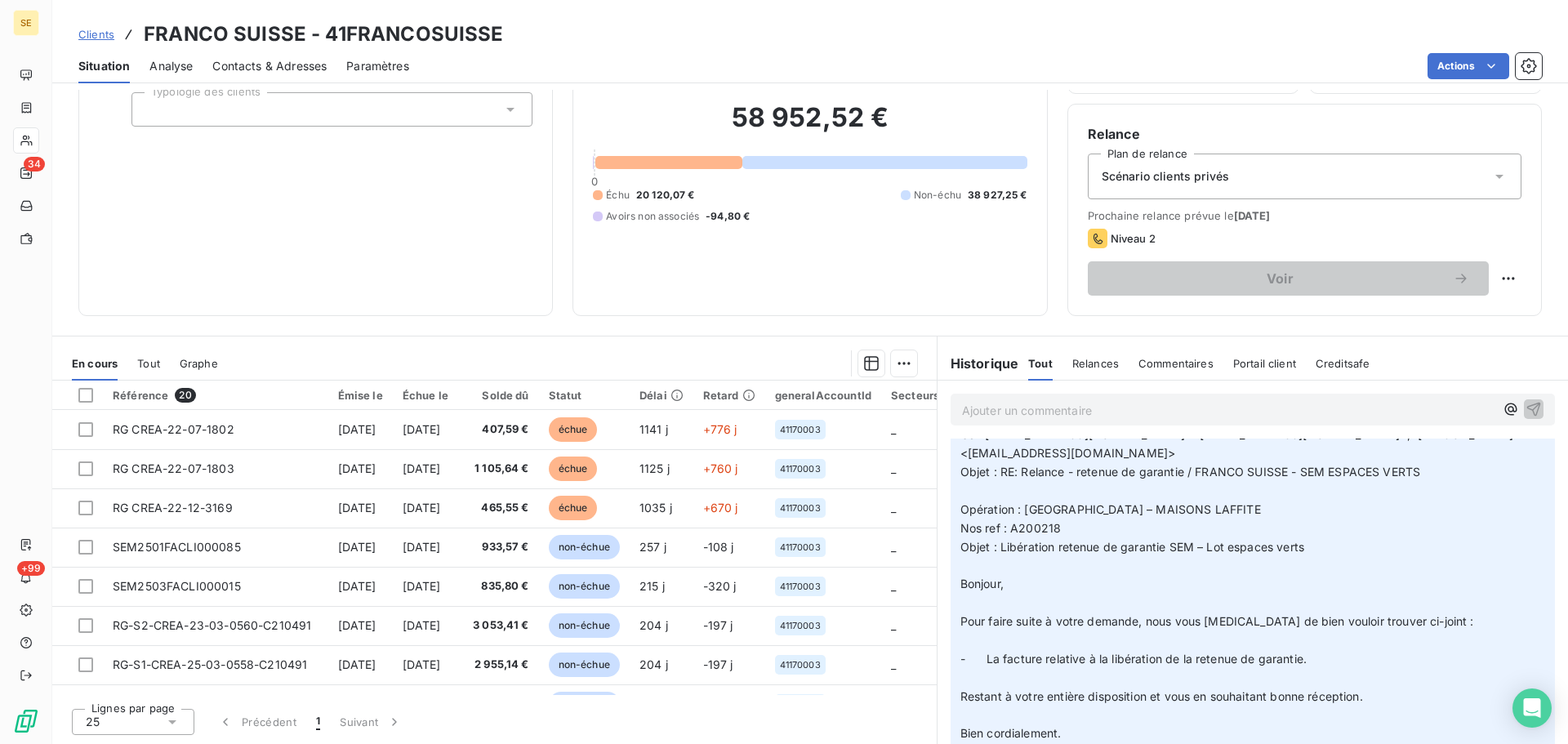
scroll to position [245, 0]
